Goal: Task Accomplishment & Management: Manage account settings

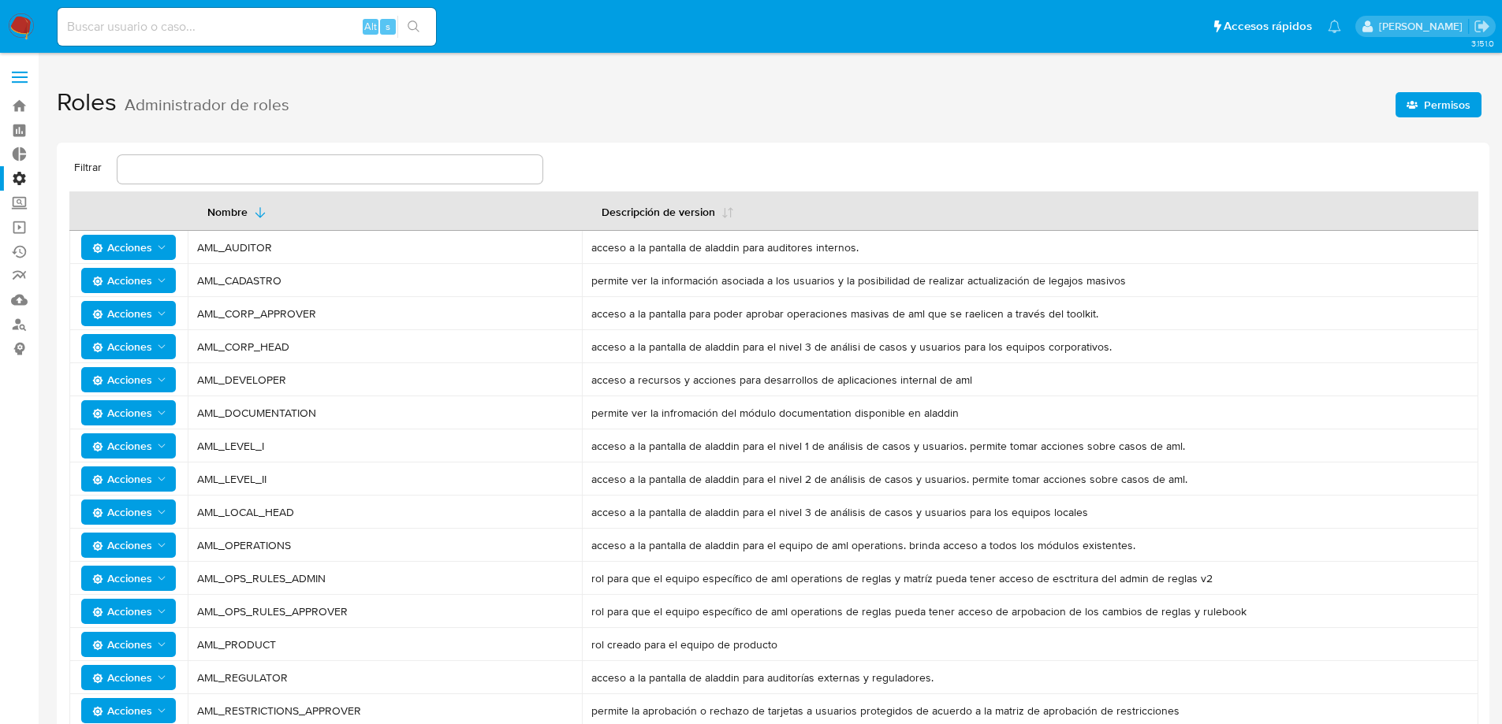
click at [6, 177] on label "Administración" at bounding box center [94, 178] width 188 height 24
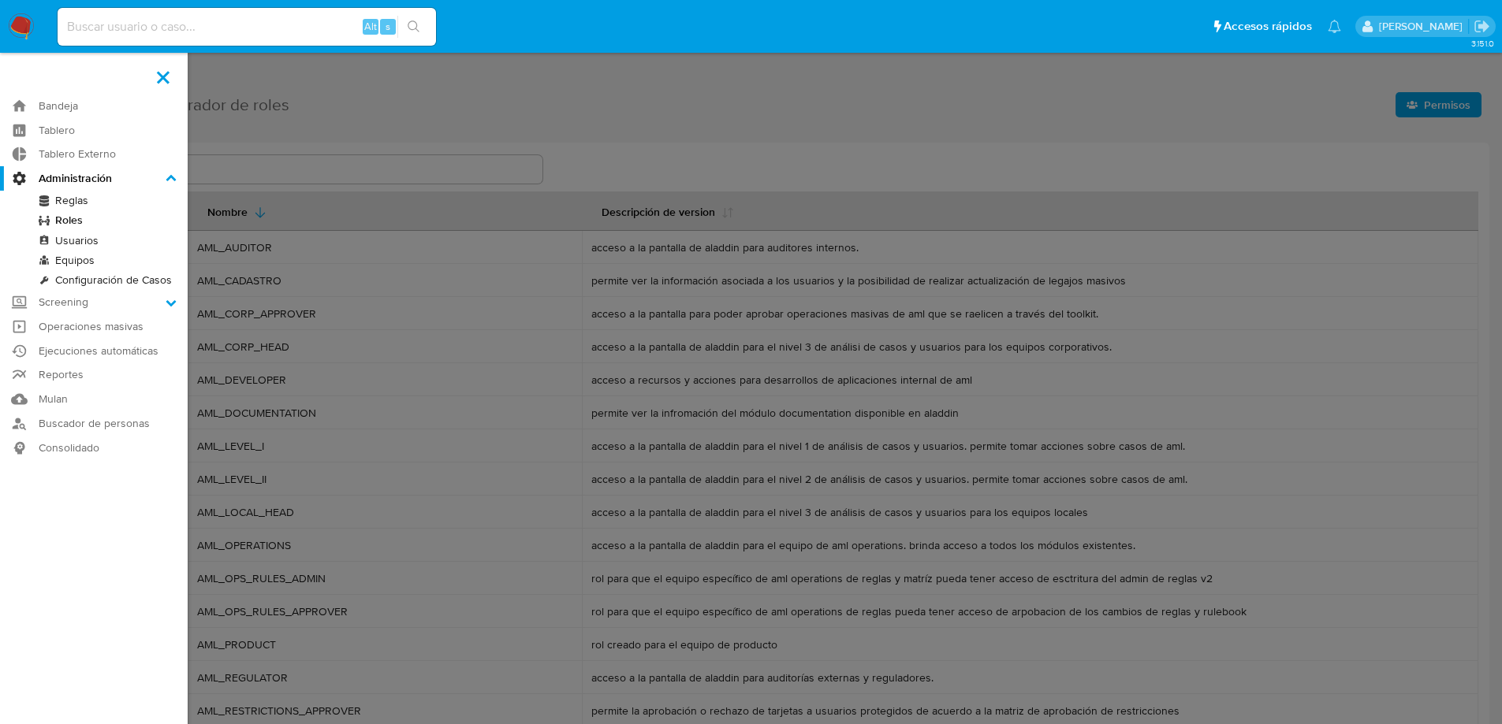
click at [0, 0] on input "Administración" at bounding box center [0, 0] width 0 height 0
click at [88, 263] on link "Equipos" at bounding box center [94, 261] width 188 height 20
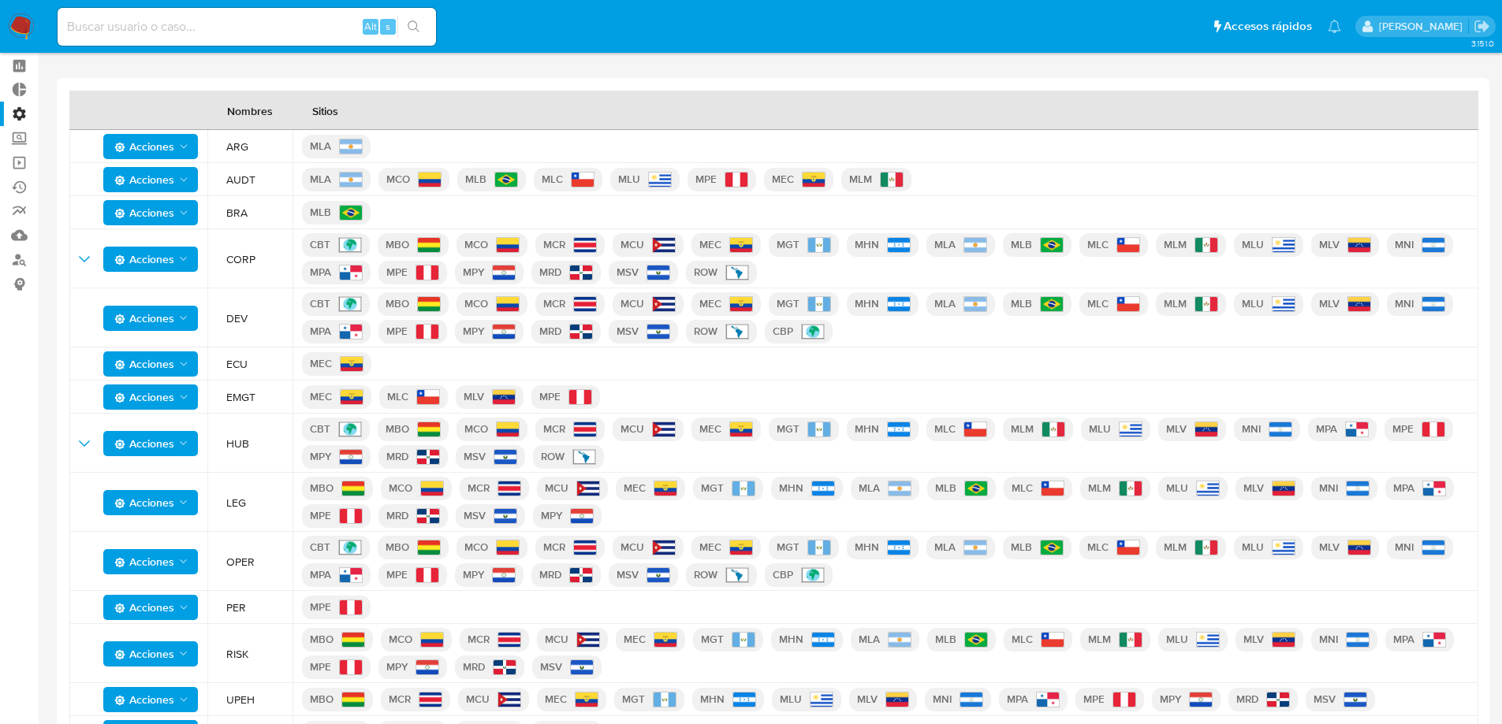
scroll to position [113, 0]
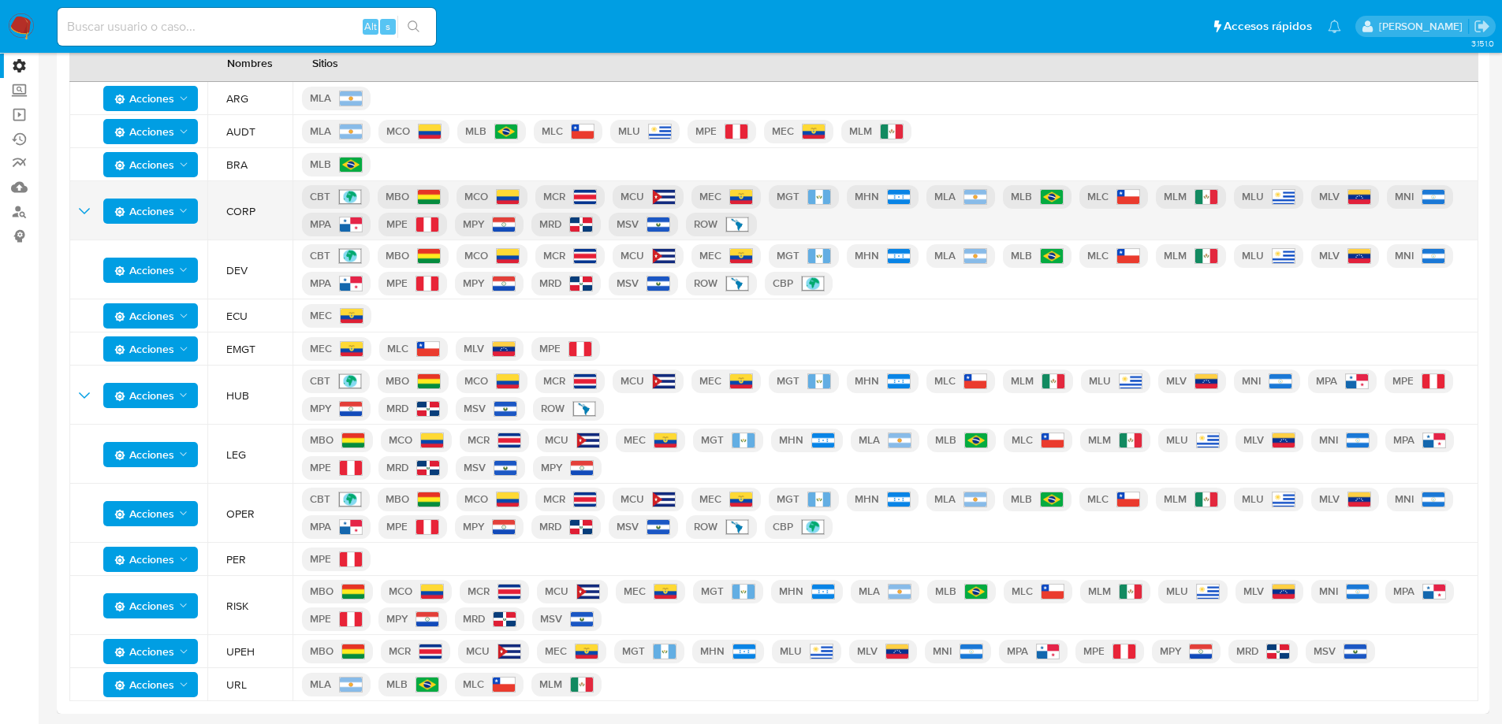
click at [87, 209] on icon "expand-team" at bounding box center [84, 211] width 19 height 19
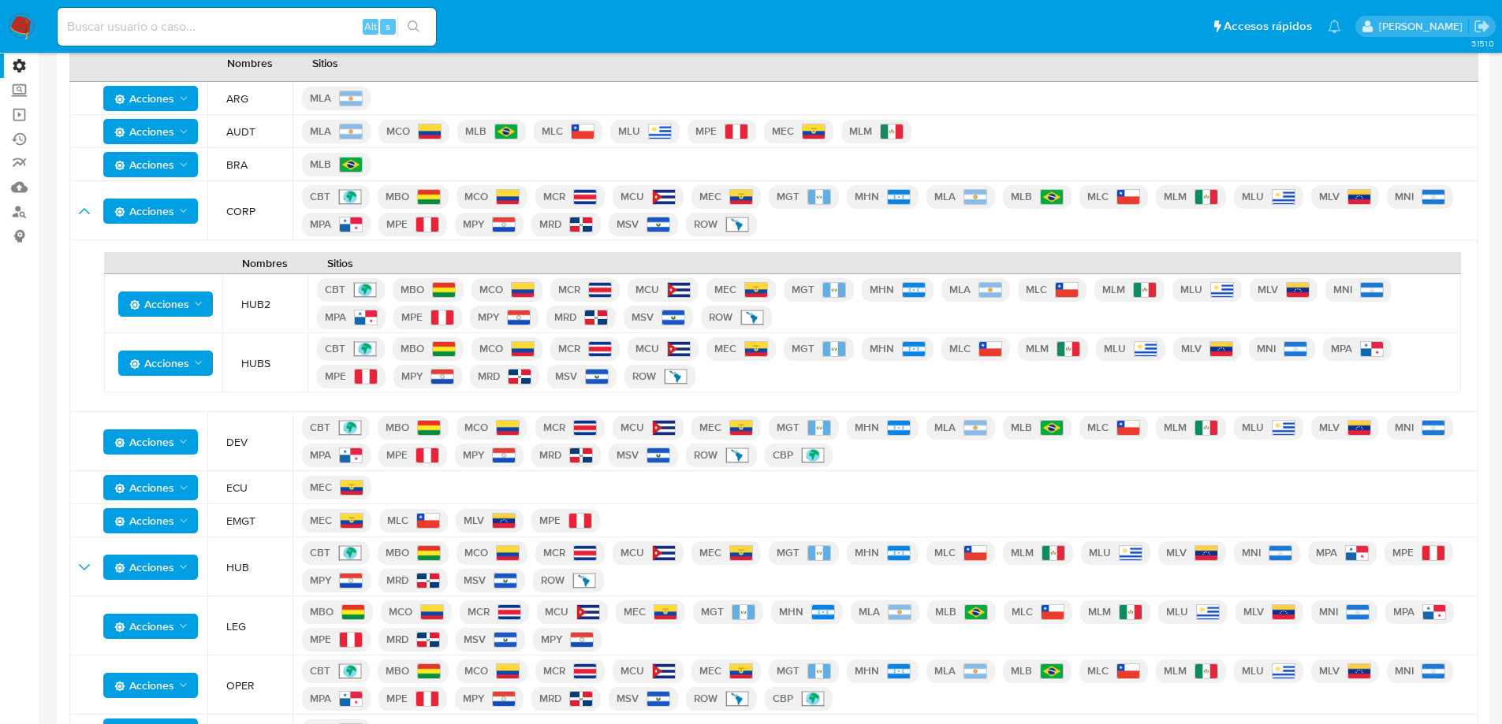
click at [58, 633] on div "Nombres Sitios Acciones ARG MLA Acciones AUDT MLA MCO MLB MLC MLU MPE MEC MLM A…" at bounding box center [773, 458] width 1432 height 856
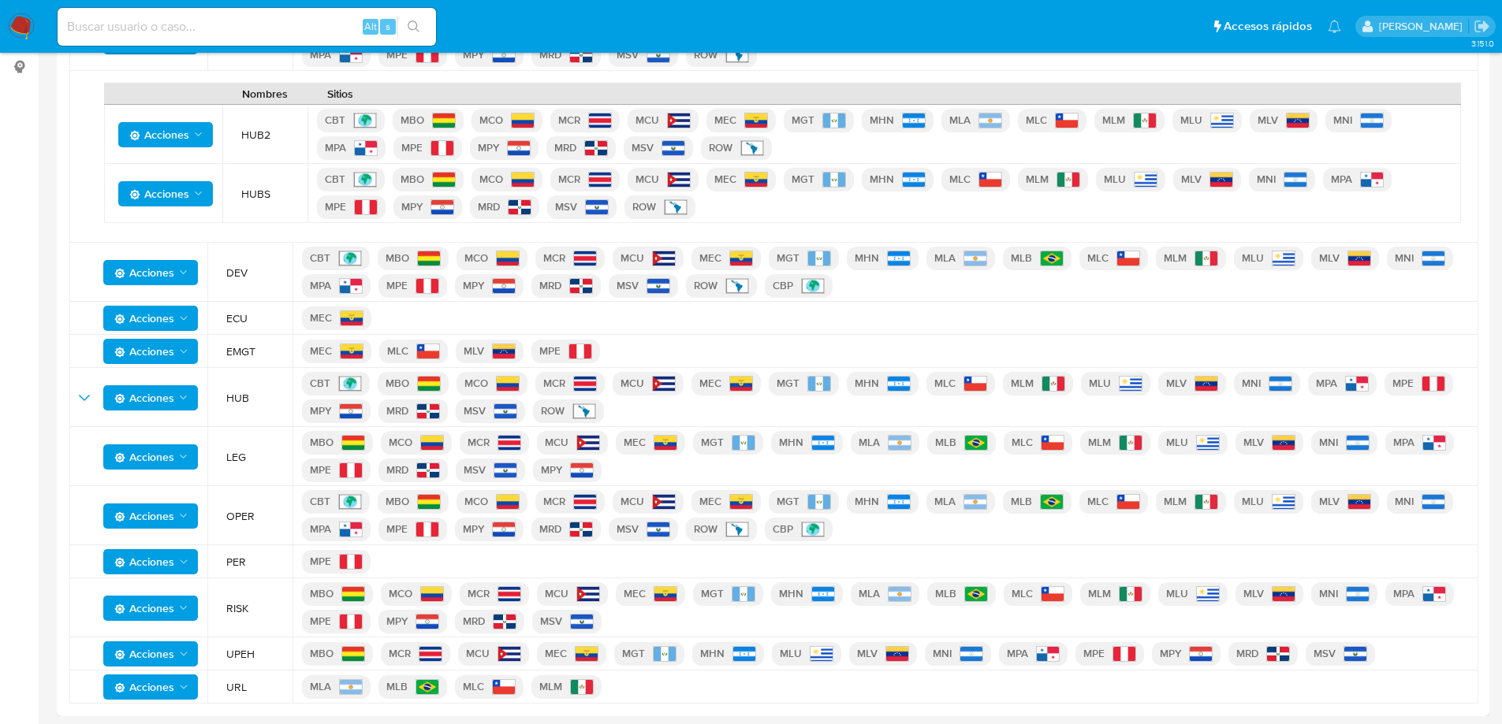
scroll to position [285, 0]
